Goal: Transaction & Acquisition: Purchase product/service

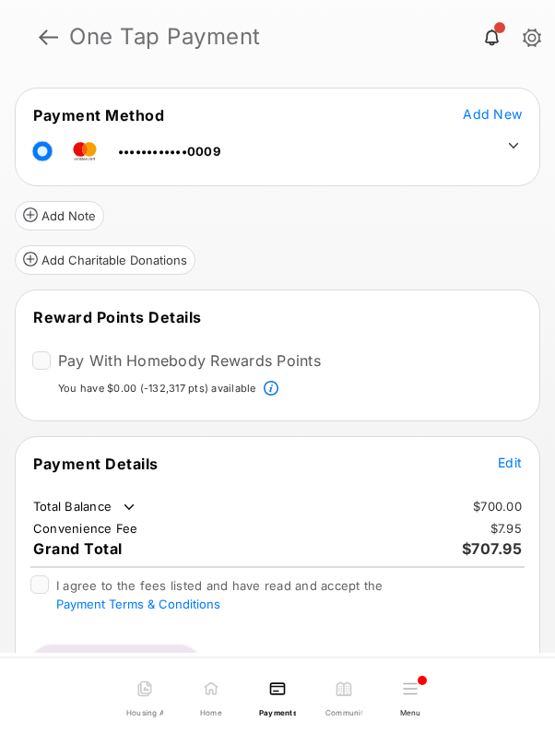
scroll to position [56, 0]
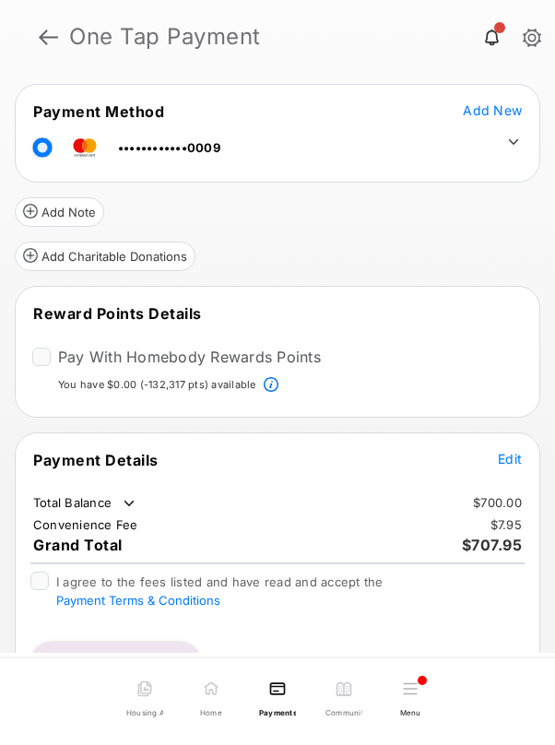
click at [505, 461] on span "Edit" at bounding box center [510, 459] width 24 height 16
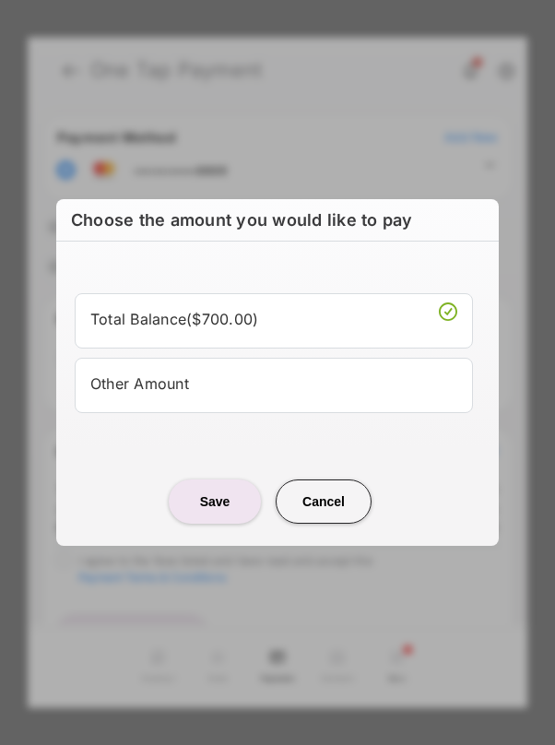
click at [270, 363] on li "Other Amount" at bounding box center [274, 385] width 398 height 55
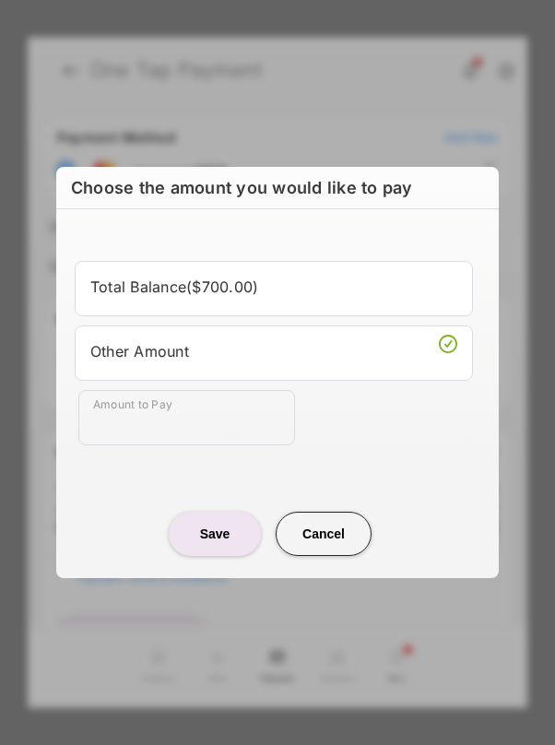
click at [248, 365] on li "Other Amount" at bounding box center [274, 353] width 398 height 55
click at [196, 417] on input "Amount to Pay" at bounding box center [186, 417] width 217 height 55
type input "**"
click at [211, 536] on button "Save" at bounding box center [215, 534] width 92 height 44
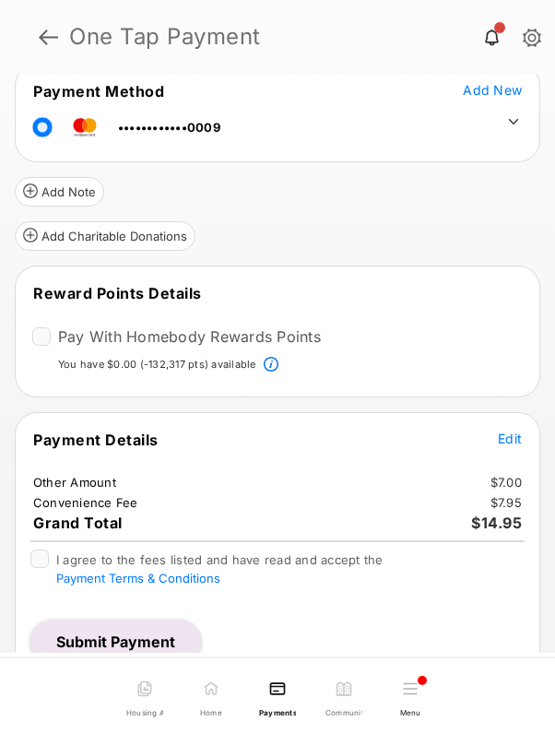
scroll to position [96, 0]
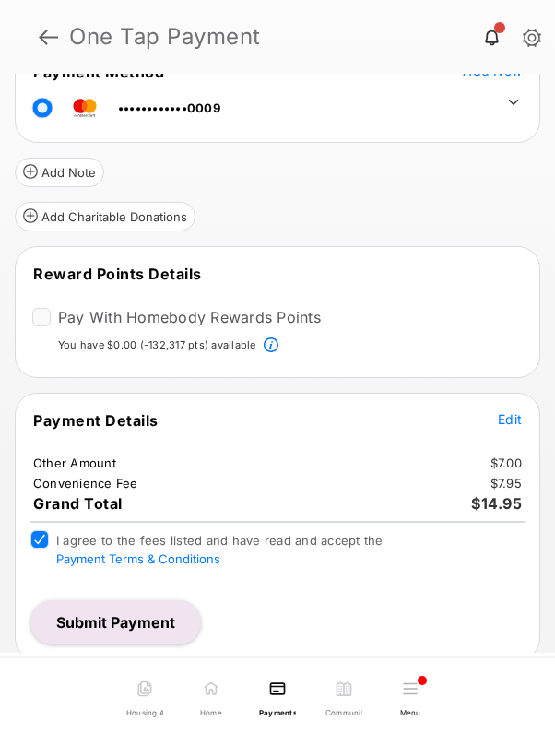
click at [106, 625] on button "Submit Payment" at bounding box center [115, 622] width 171 height 44
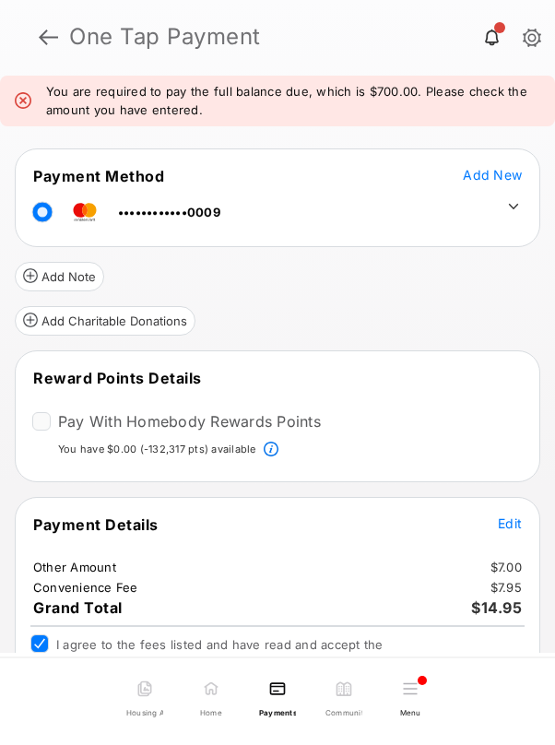
scroll to position [169, 0]
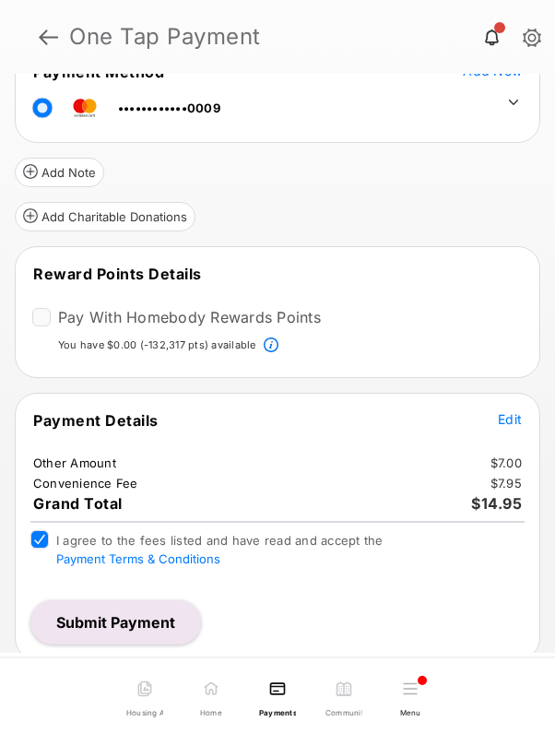
click at [501, 414] on span "Edit" at bounding box center [510, 419] width 24 height 16
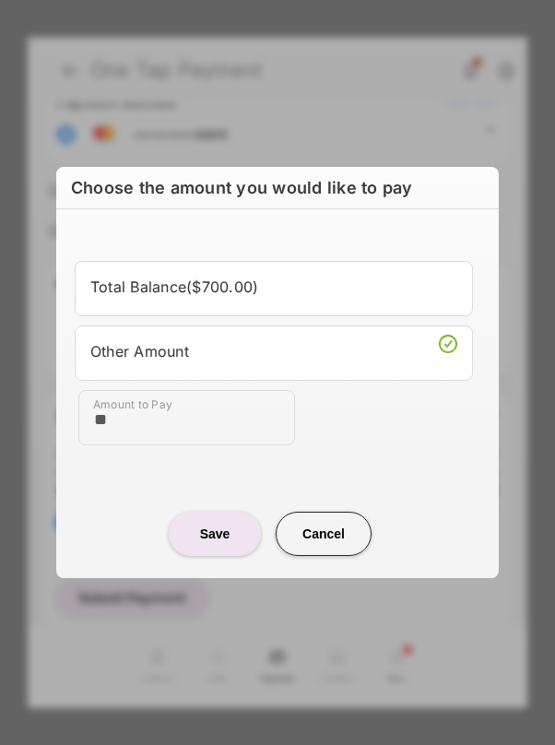
click at [298, 303] on li "Total Balance ( $700.00 )" at bounding box center [274, 288] width 398 height 55
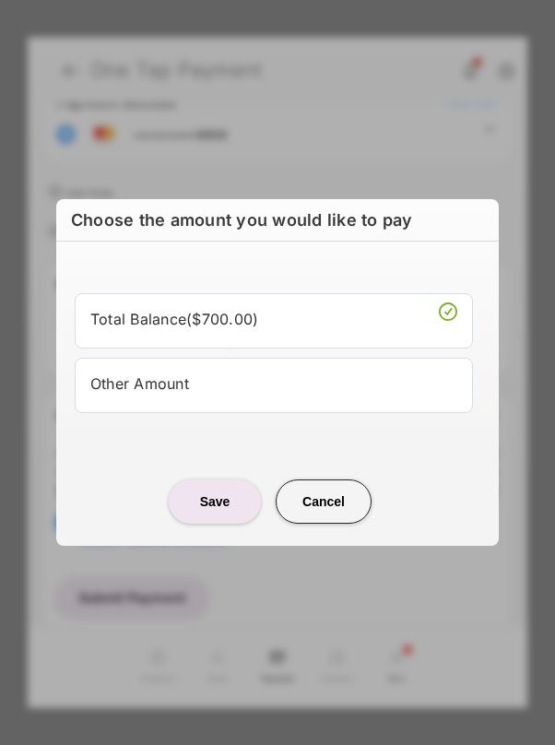
click at [210, 505] on button "Save" at bounding box center [215, 502] width 92 height 44
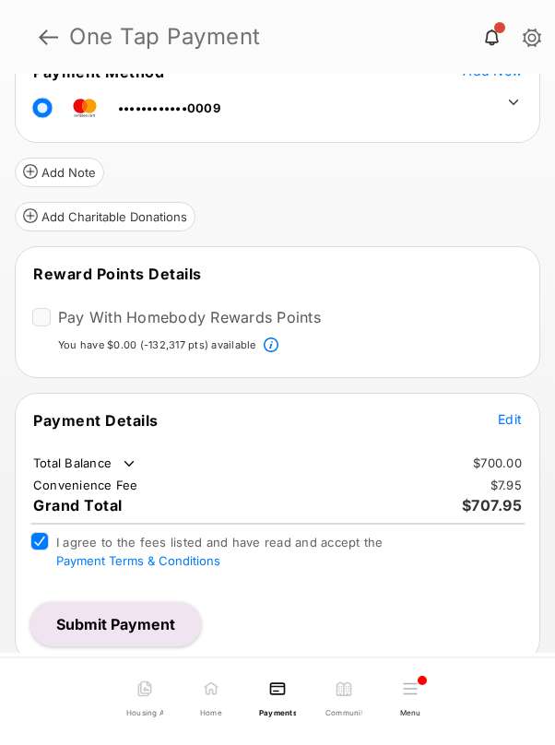
click at [140, 633] on button "Submit Payment" at bounding box center [115, 624] width 171 height 44
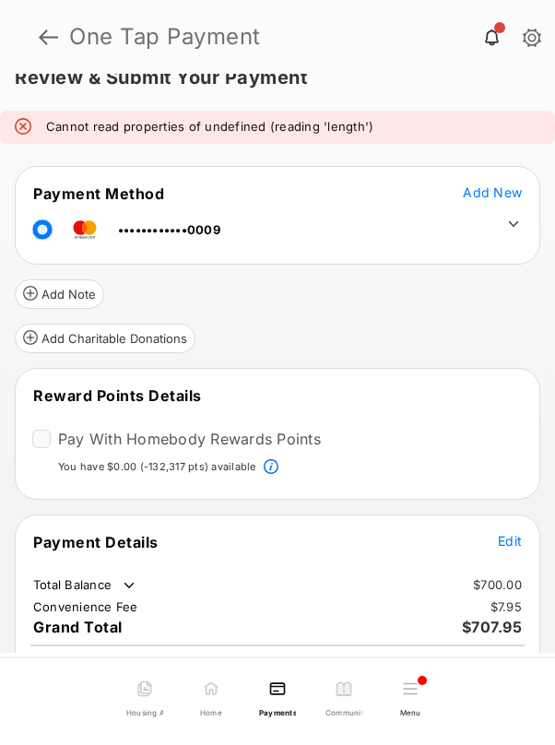
scroll to position [0, 0]
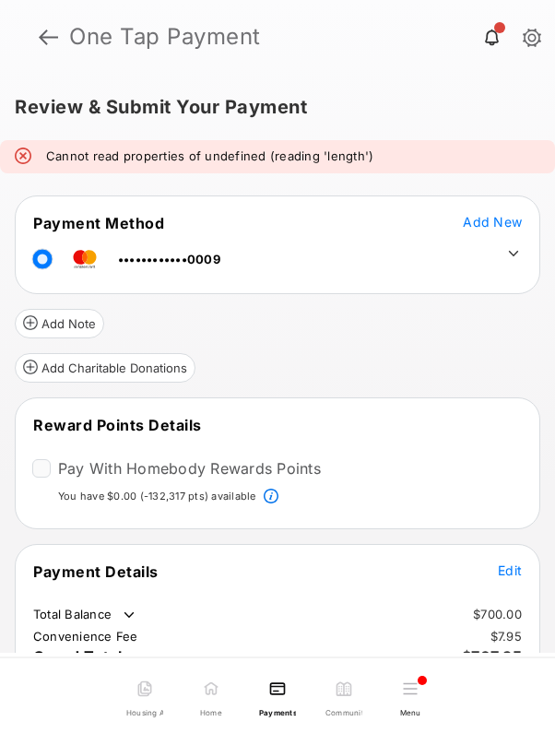
click at [50, 42] on link at bounding box center [48, 37] width 19 height 44
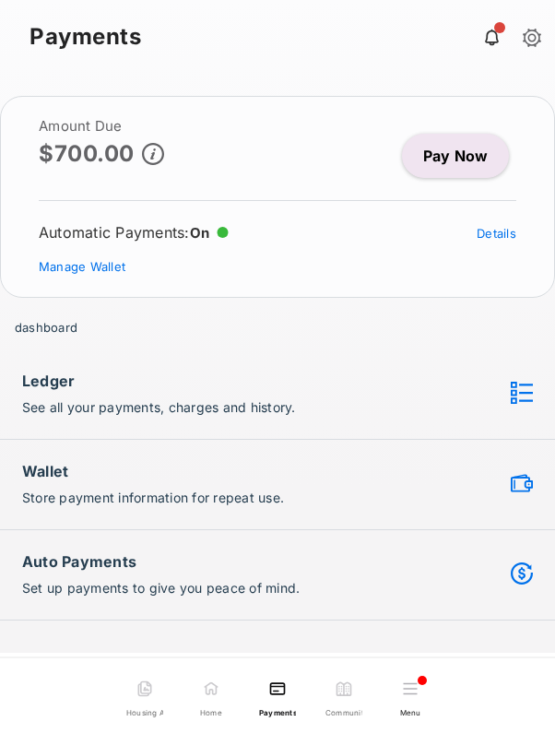
click at [450, 161] on link "Pay Now" at bounding box center [455, 156] width 107 height 44
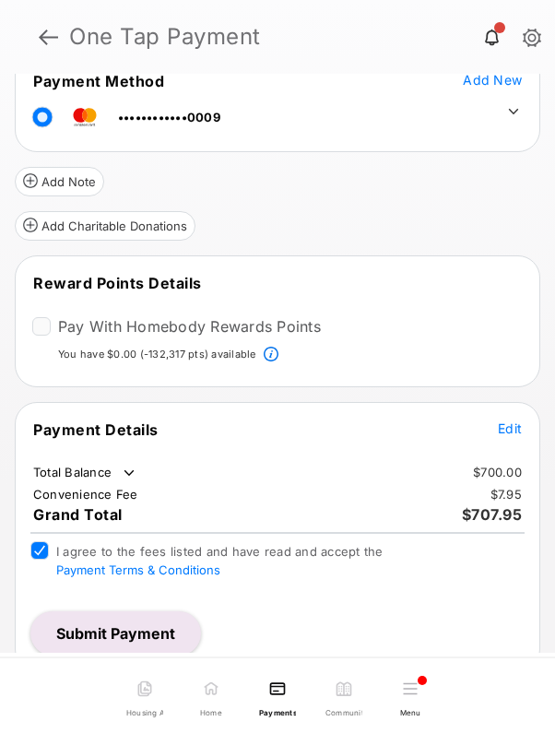
scroll to position [99, 0]
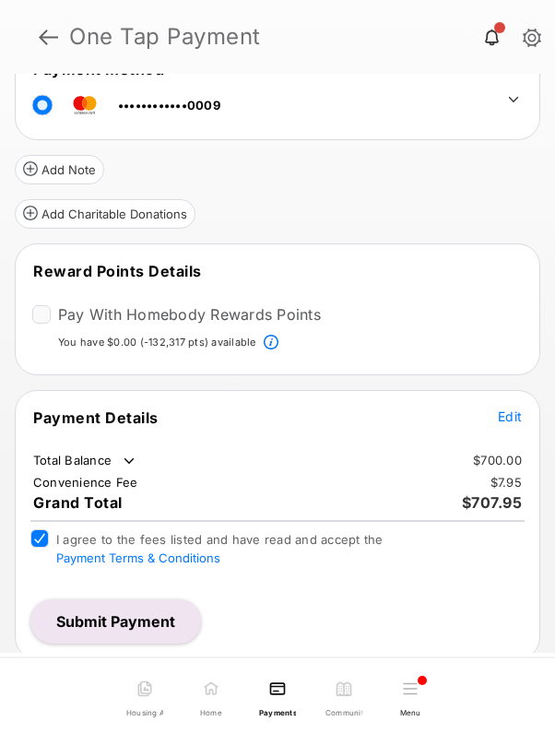
click at [135, 612] on button "Submit Payment" at bounding box center [115, 622] width 171 height 44
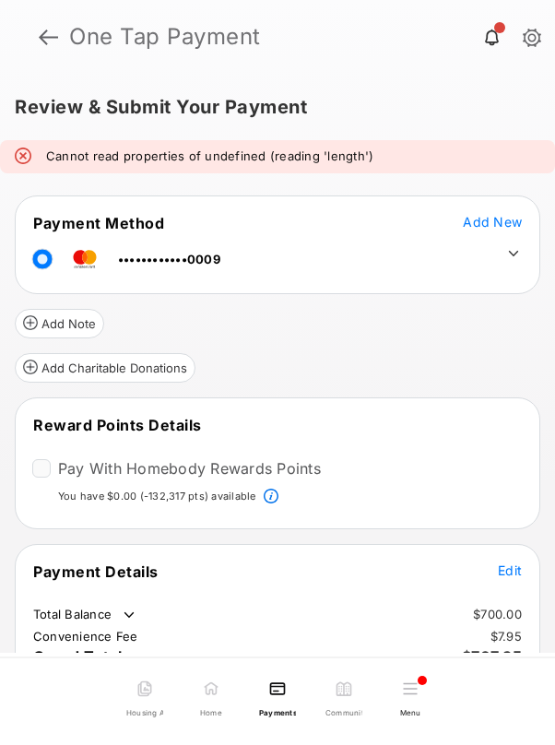
click at [53, 30] on link at bounding box center [48, 37] width 19 height 44
